Goal: Find specific page/section: Find specific page/section

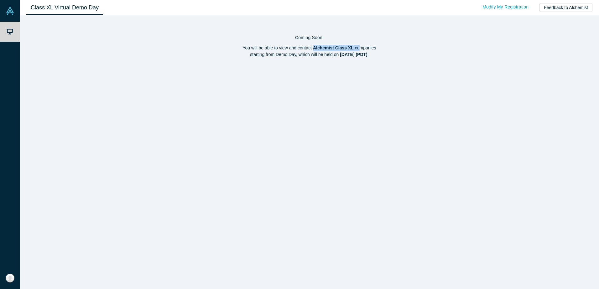
drag, startPoint x: 315, startPoint y: 48, endPoint x: 360, endPoint y: 48, distance: 44.5
click at [360, 48] on p "You will be able to view and contact Alchemist Class XL companies starting from…" at bounding box center [309, 51] width 566 height 13
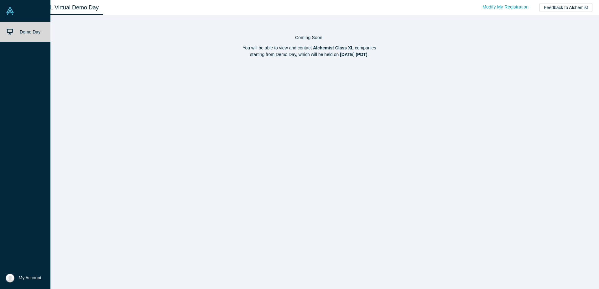
click at [7, 14] on img at bounding box center [10, 11] width 9 height 9
click at [15, 278] on button "My Account" at bounding box center [24, 278] width 36 height 9
click at [47, 260] on link "My Profile" at bounding box center [52, 259] width 52 height 15
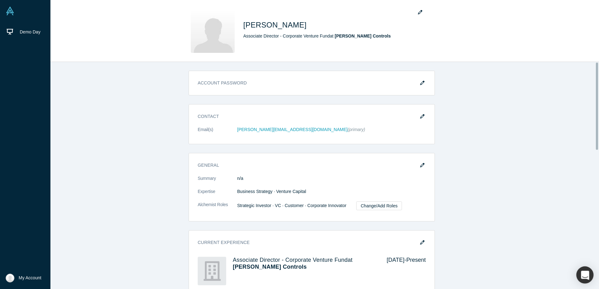
click at [585, 280] on div "button" at bounding box center [584, 275] width 17 height 17
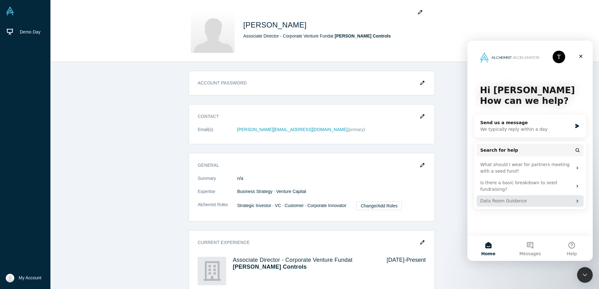
click at [496, 198] on div "Data Room Guidance" at bounding box center [526, 201] width 92 height 7
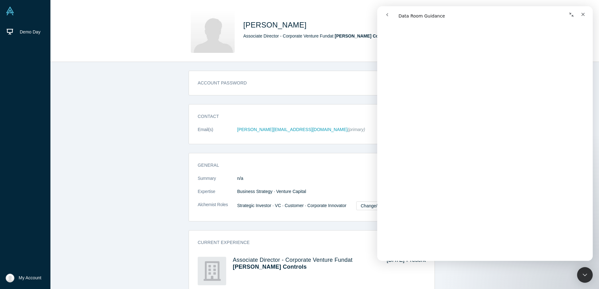
scroll to position [779, 0]
click at [586, 12] on div "Close" at bounding box center [582, 14] width 11 height 11
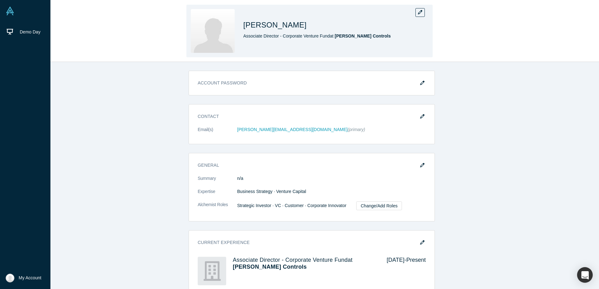
scroll to position [0, 0]
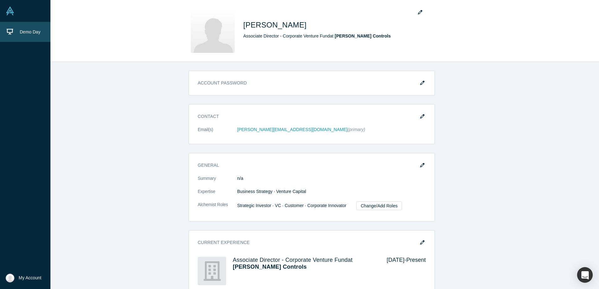
click at [30, 31] on span "Demo Day" at bounding box center [30, 31] width 21 height 5
